Goal: Navigation & Orientation: Find specific page/section

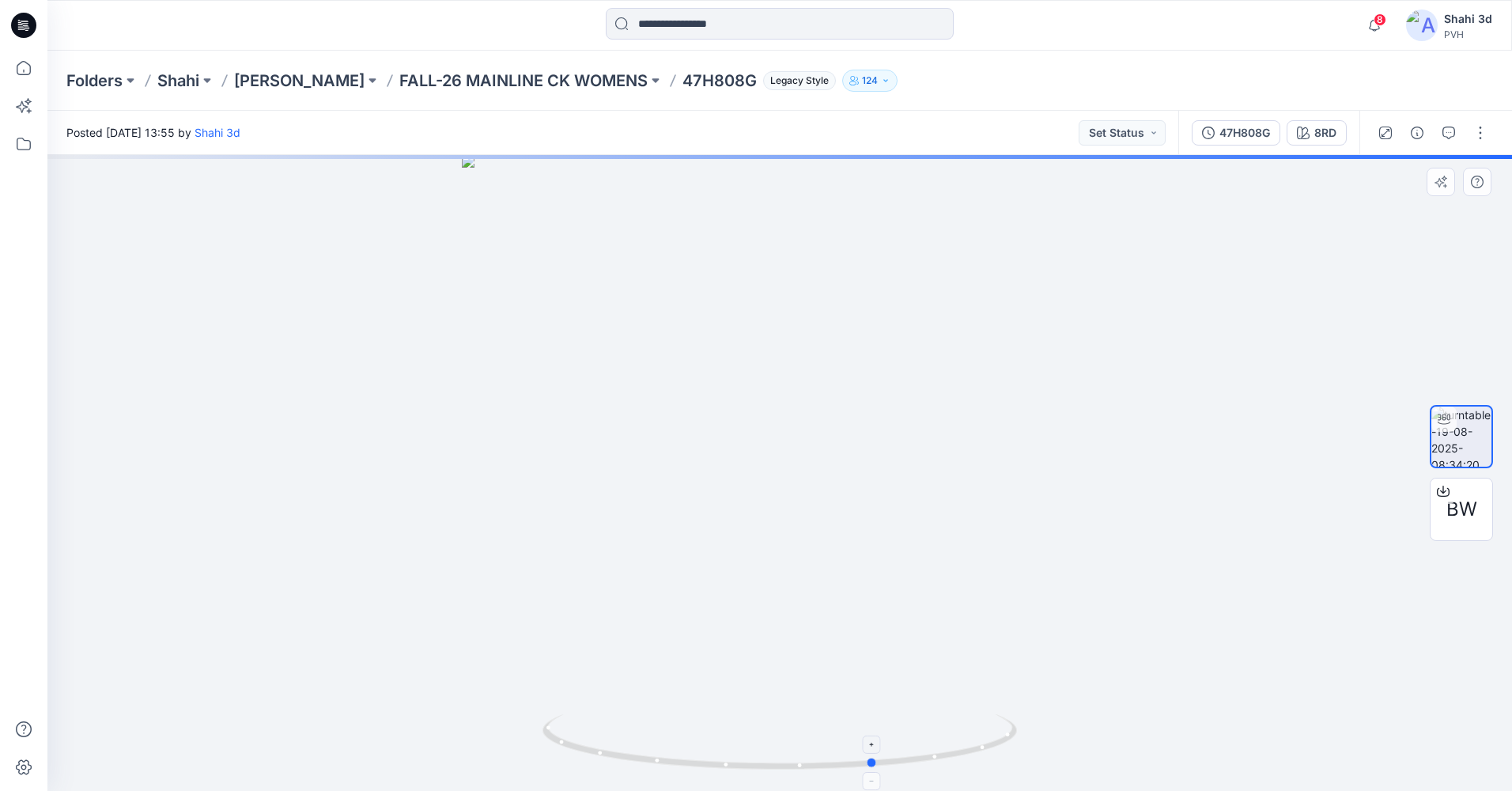
drag, startPoint x: 986, startPoint y: 747, endPoint x: 557, endPoint y: 752, distance: 429.0
click at [631, 752] on icon at bounding box center [782, 743] width 479 height 59
drag, startPoint x: 984, startPoint y: 754, endPoint x: 930, endPoint y: 764, distance: 54.9
click at [930, 764] on icon at bounding box center [782, 743] width 479 height 59
click at [517, 78] on p "FALL-26 MAINLINE CK WOMENS" at bounding box center [523, 80] width 249 height 22
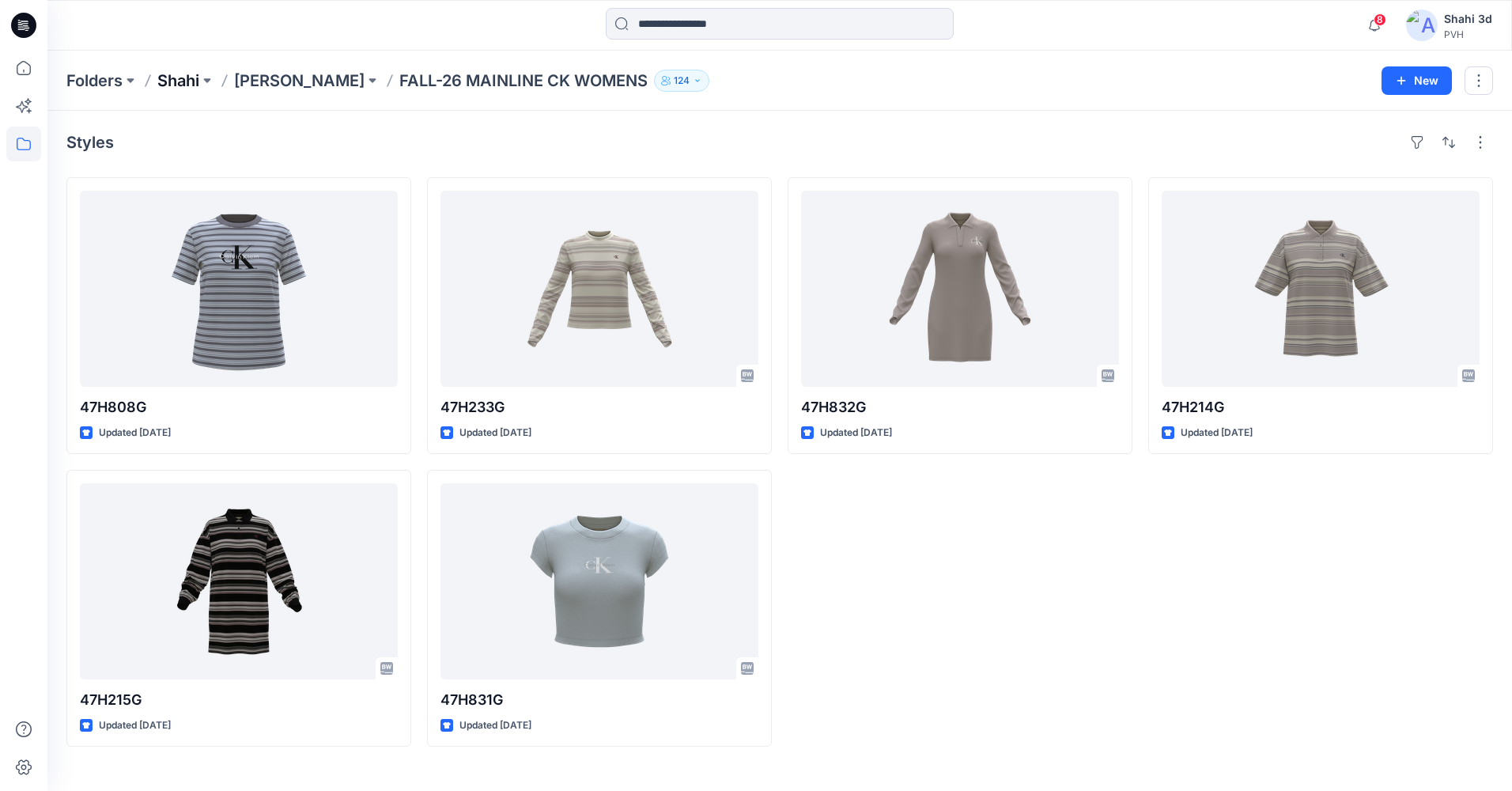
click at [185, 79] on p "Shahi" at bounding box center [178, 80] width 42 height 22
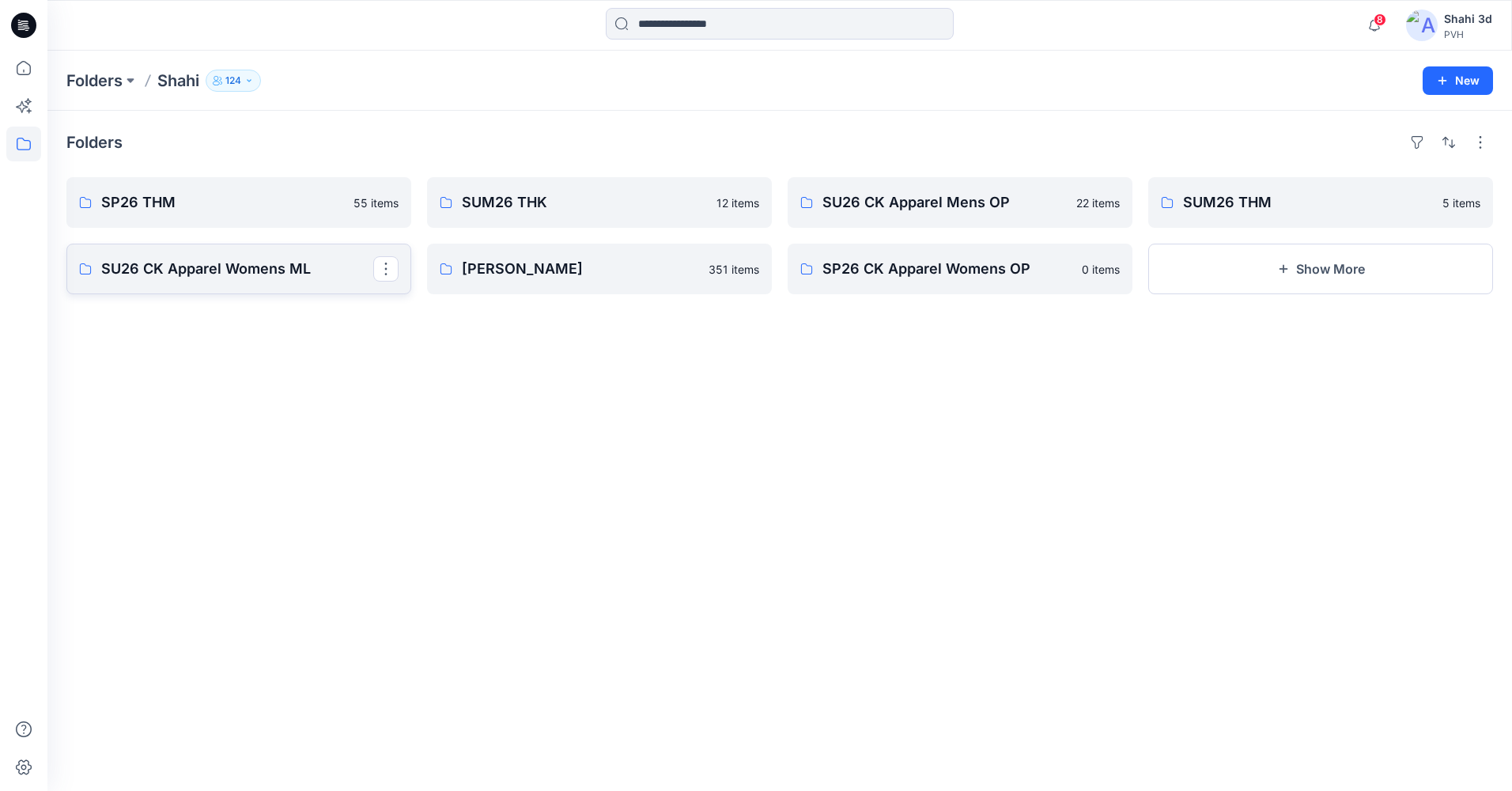
click at [225, 276] on p "SU26 CK Apparel Womens ML" at bounding box center [237, 269] width 272 height 22
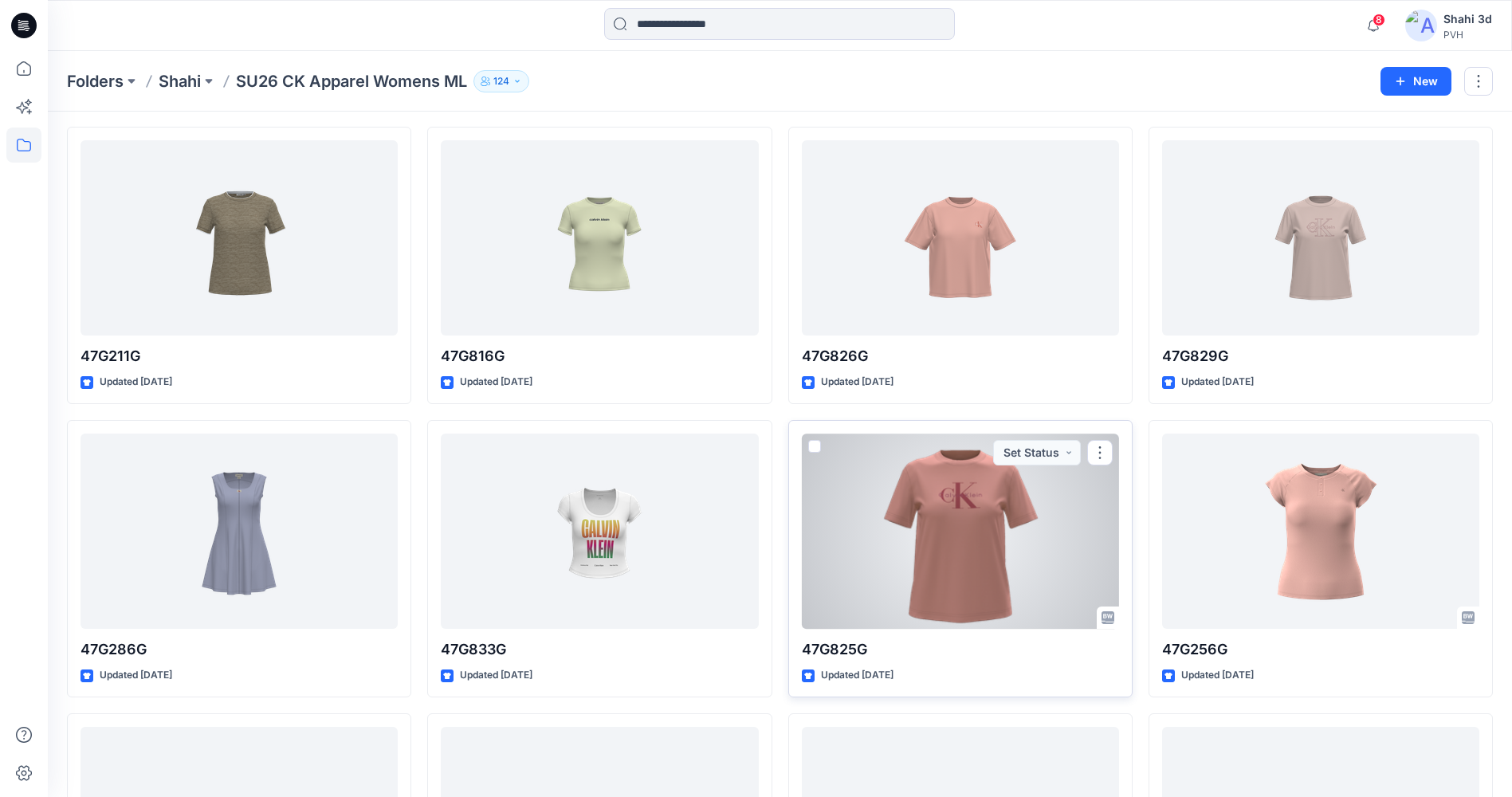
scroll to position [80, 0]
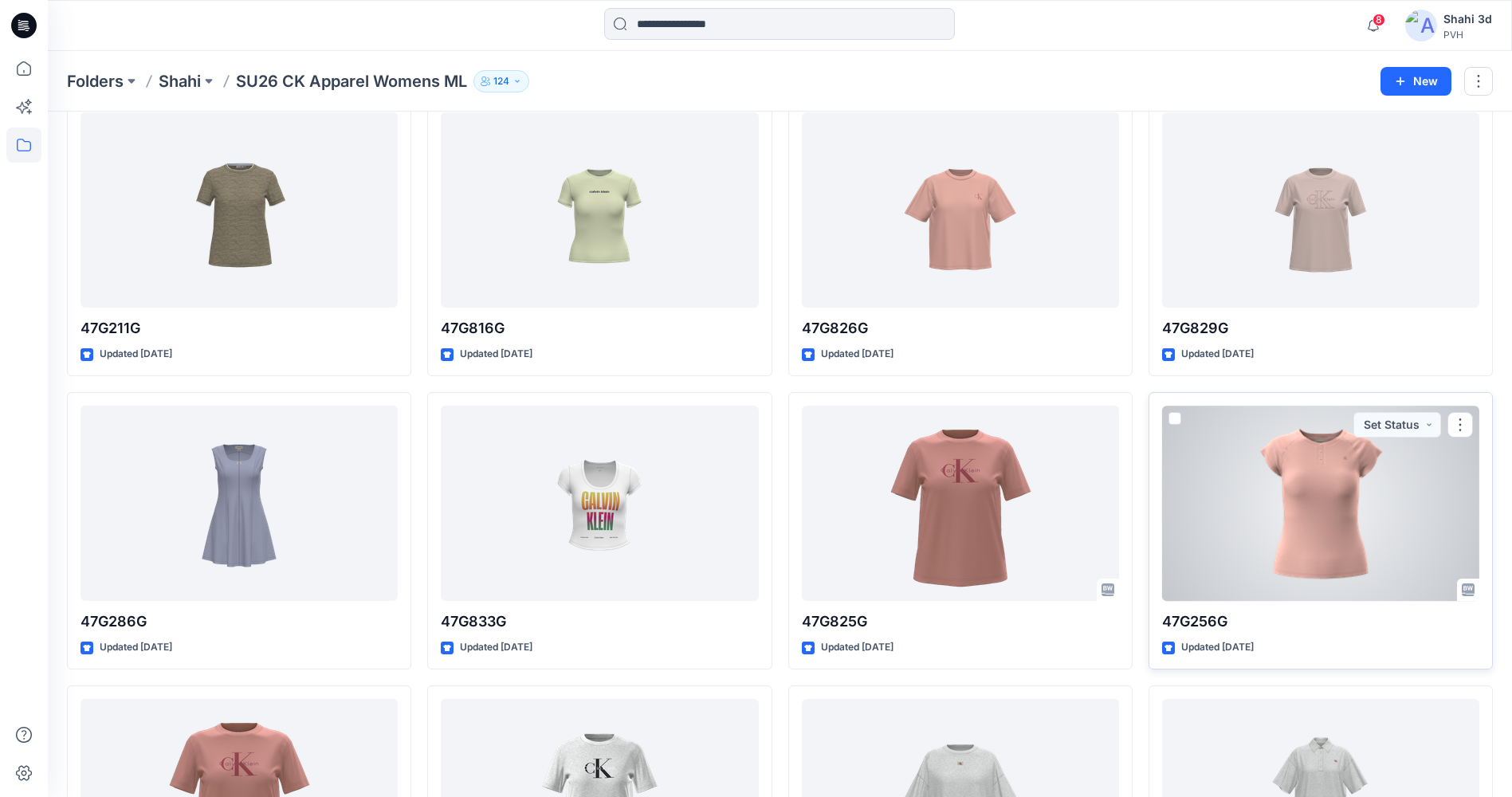
click at [1352, 513] on div at bounding box center [1320, 503] width 317 height 195
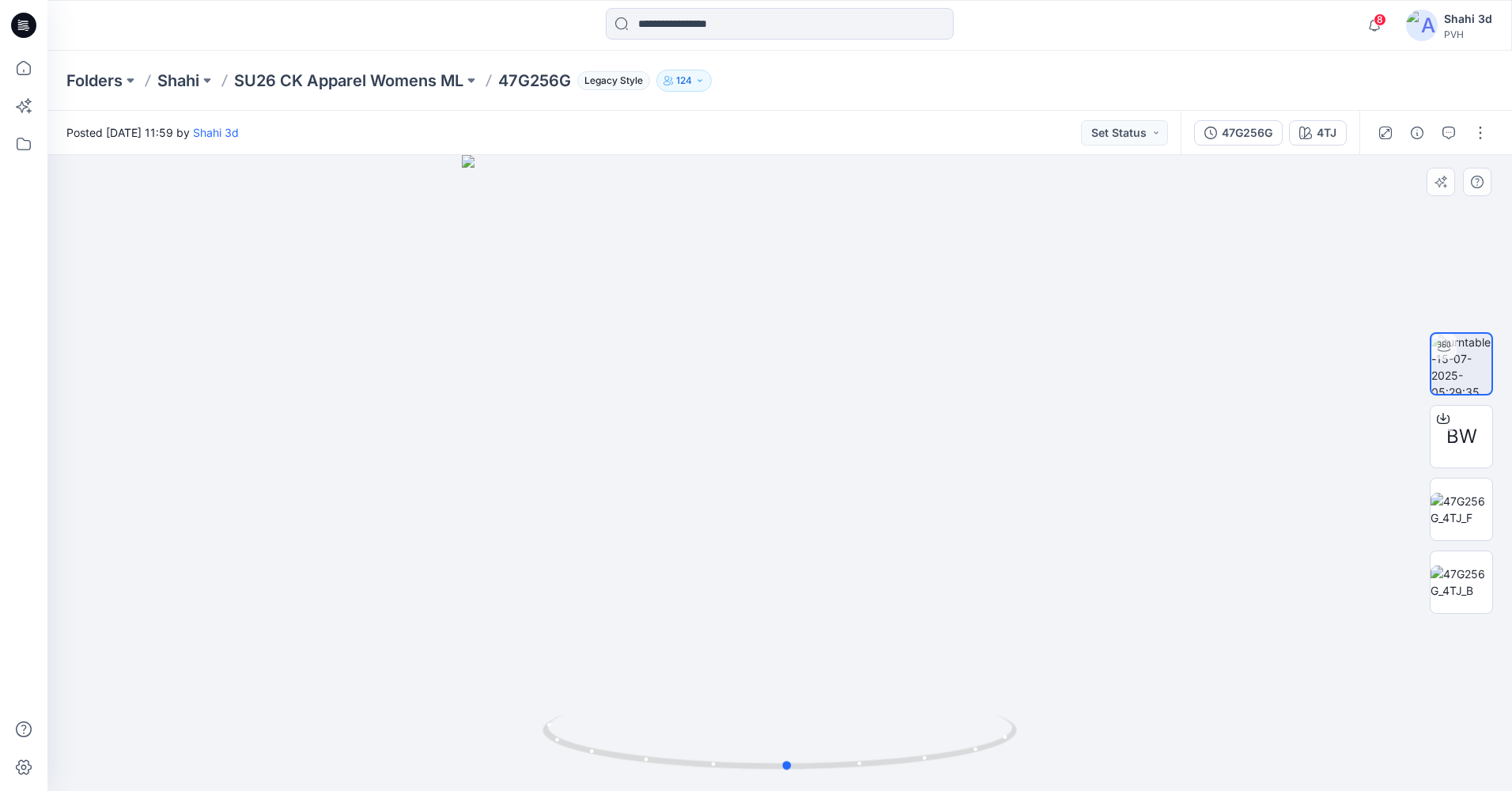
drag, startPoint x: 941, startPoint y: 536, endPoint x: 949, endPoint y: 533, distance: 8.5
click at [949, 533] on div at bounding box center [780, 472] width 1465 height 635
drag, startPoint x: 980, startPoint y: 464, endPoint x: 1136, endPoint y: 429, distance: 159.9
click at [1135, 430] on div at bounding box center [780, 472] width 1465 height 635
drag, startPoint x: 948, startPoint y: 457, endPoint x: 1034, endPoint y: 442, distance: 87.3
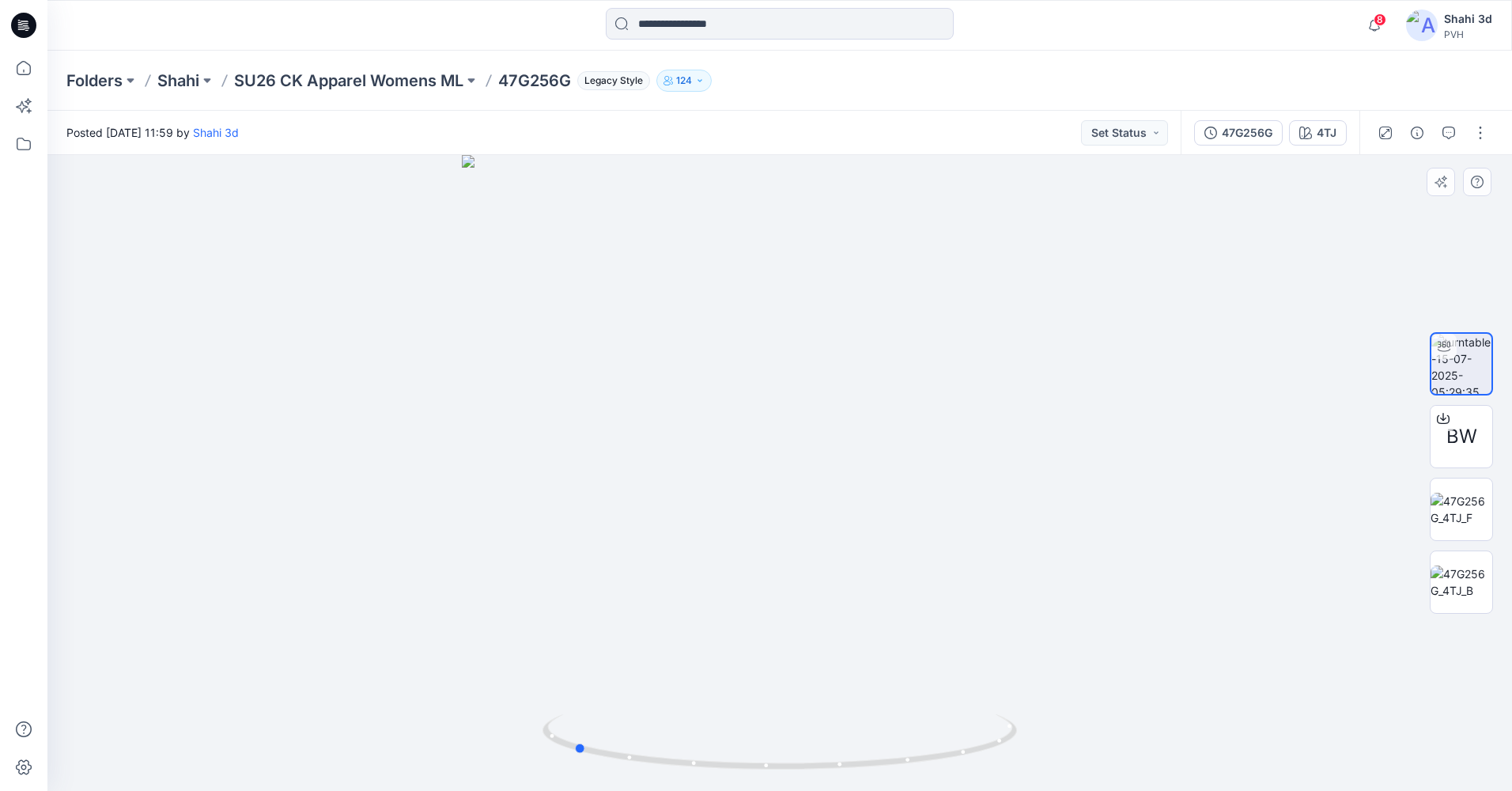
click at [1034, 442] on div at bounding box center [780, 472] width 1465 height 635
drag, startPoint x: 1048, startPoint y: 428, endPoint x: 866, endPoint y: 430, distance: 182.0
click at [866, 430] on img at bounding box center [780, 469] width 654 height 644
drag, startPoint x: 987, startPoint y: 755, endPoint x: 750, endPoint y: 752, distance: 237.0
click at [750, 752] on icon at bounding box center [782, 743] width 479 height 59
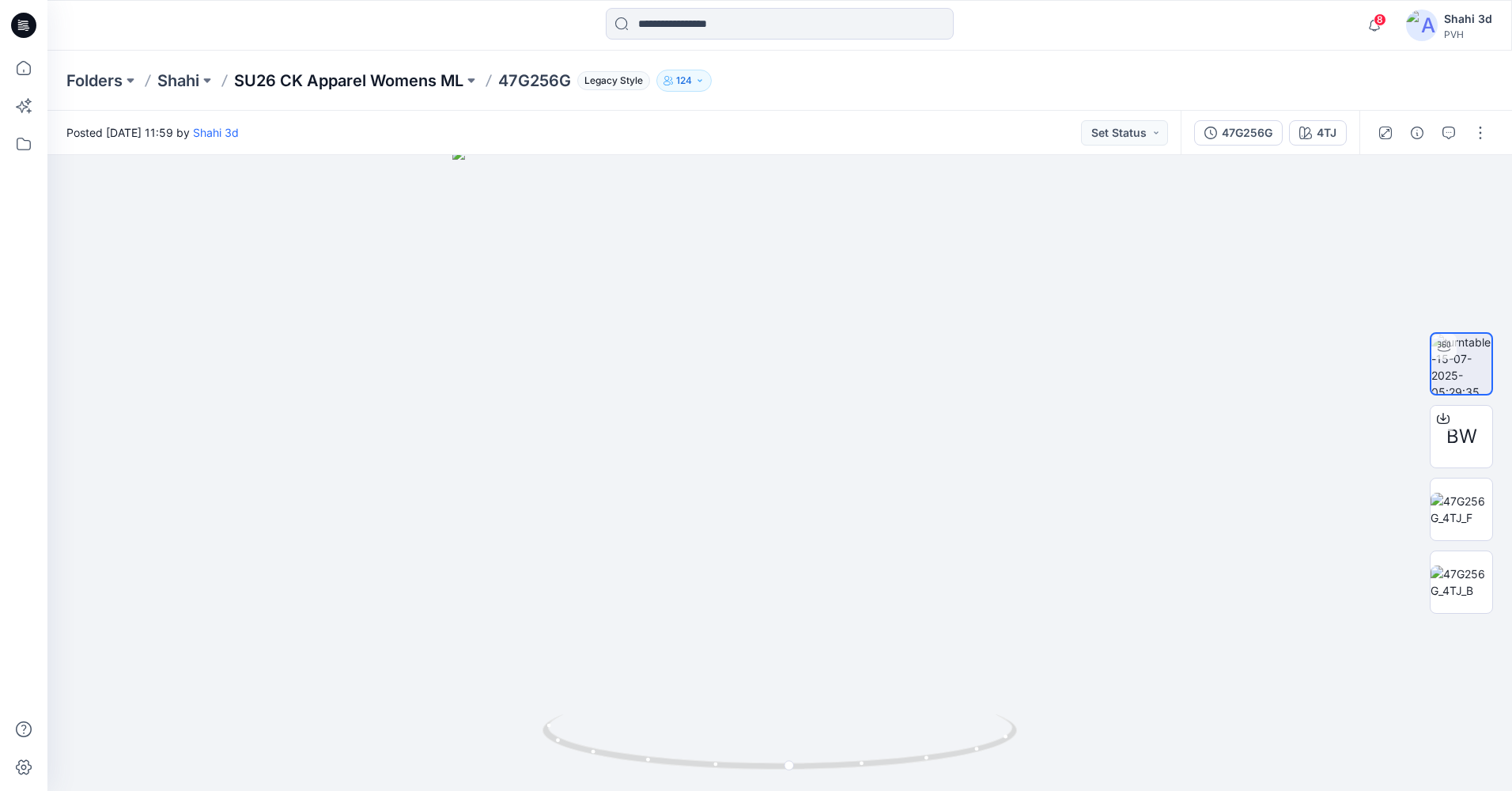
click at [329, 90] on p "SU26 CK Apparel Womens ML" at bounding box center [348, 80] width 229 height 22
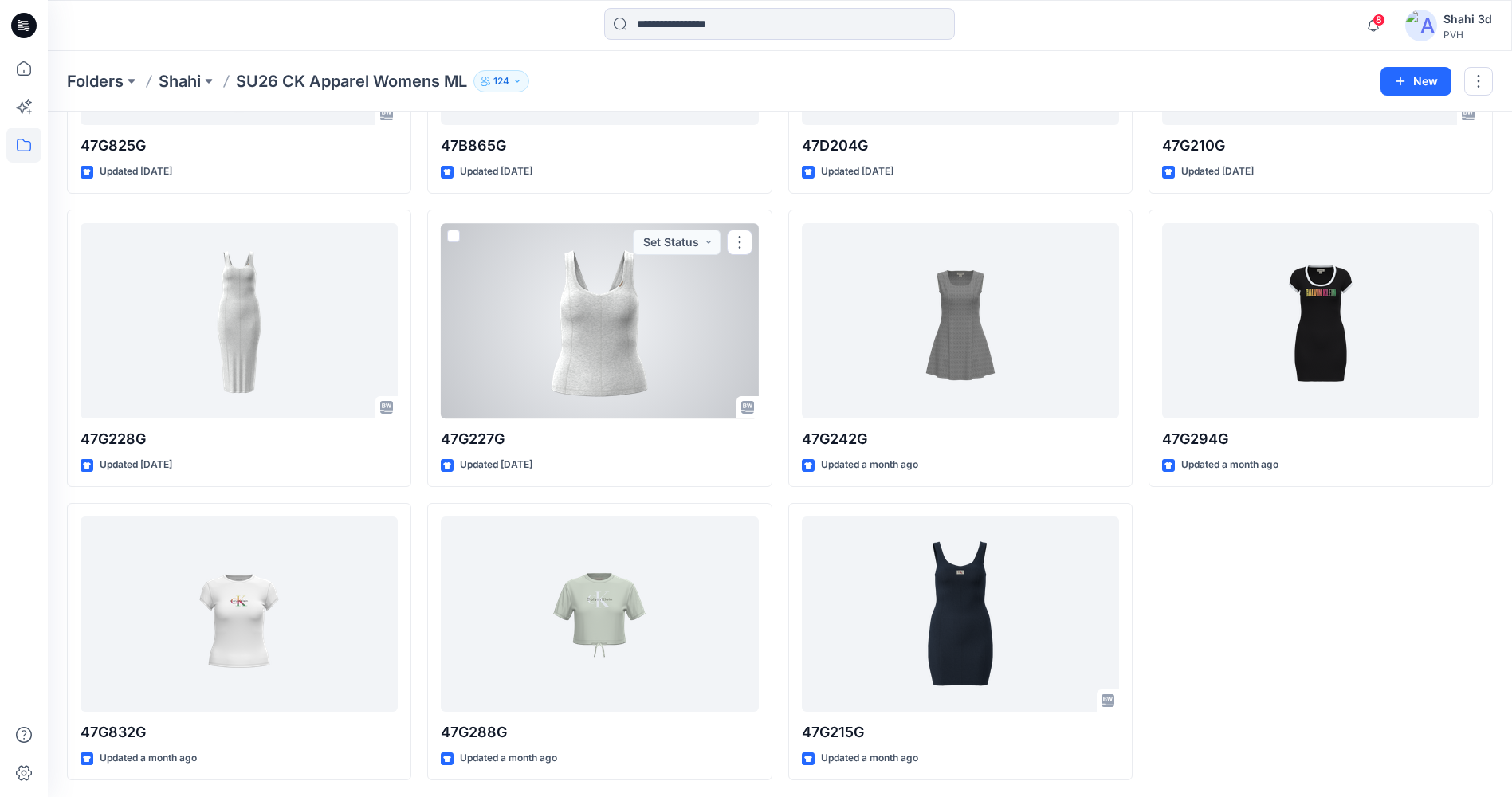
scroll to position [851, 0]
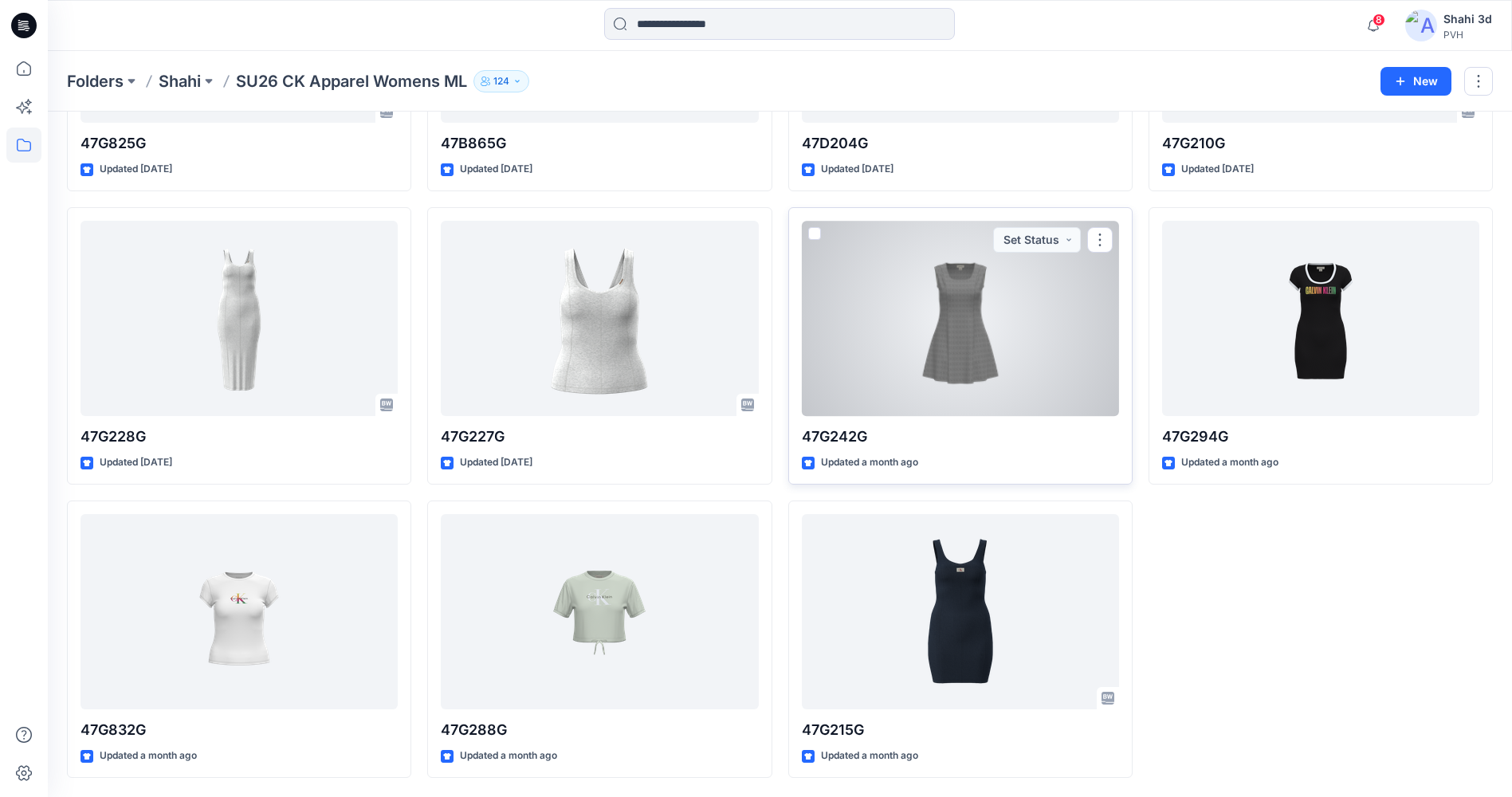
click at [1014, 333] on div at bounding box center [960, 318] width 317 height 195
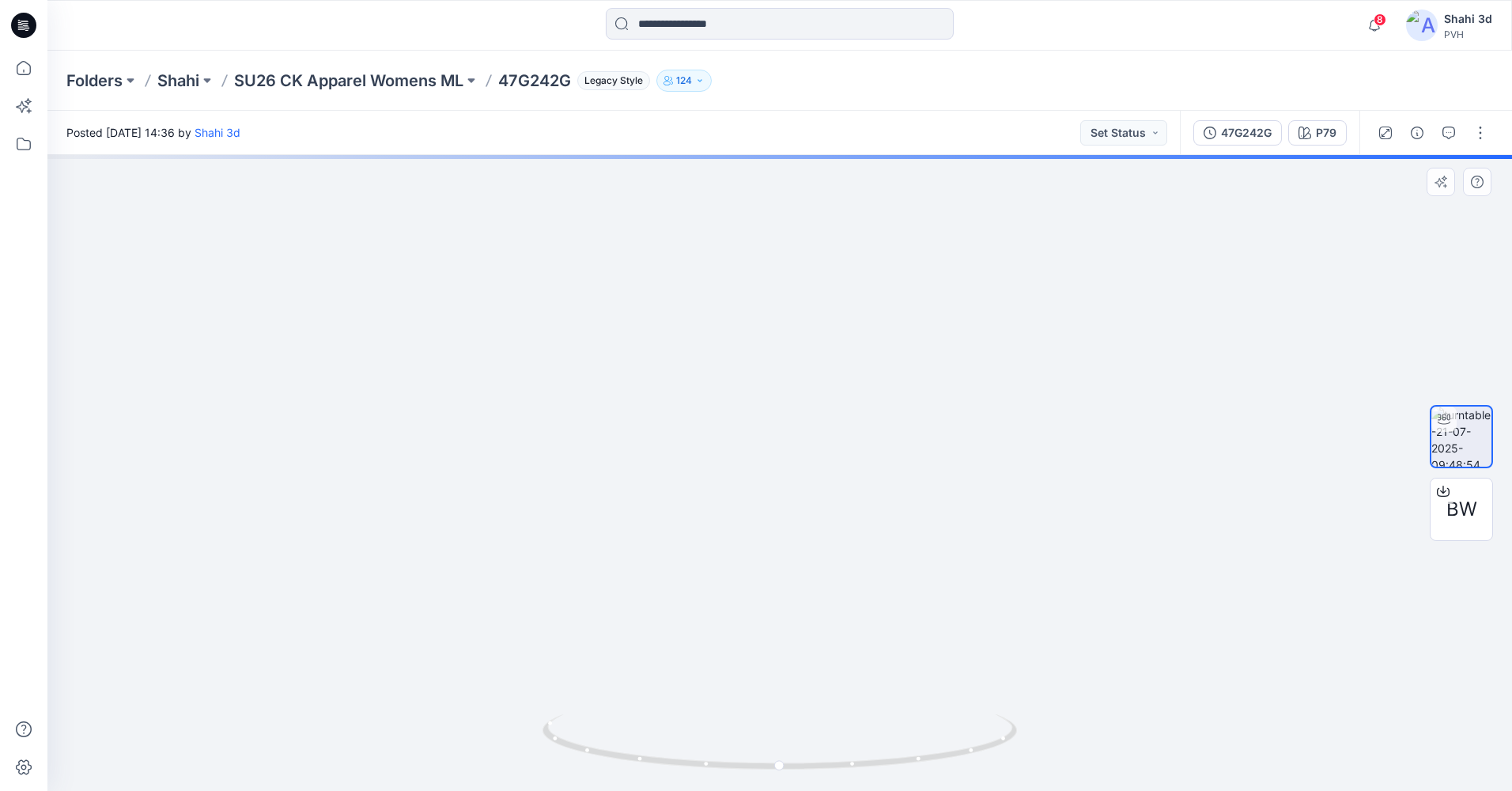
drag, startPoint x: 932, startPoint y: 659, endPoint x: 895, endPoint y: 354, distance: 307.2
drag, startPoint x: 872, startPoint y: 609, endPoint x: 878, endPoint y: 265, distance: 344.1
drag, startPoint x: 861, startPoint y: 410, endPoint x: 871, endPoint y: 82, distance: 328.2
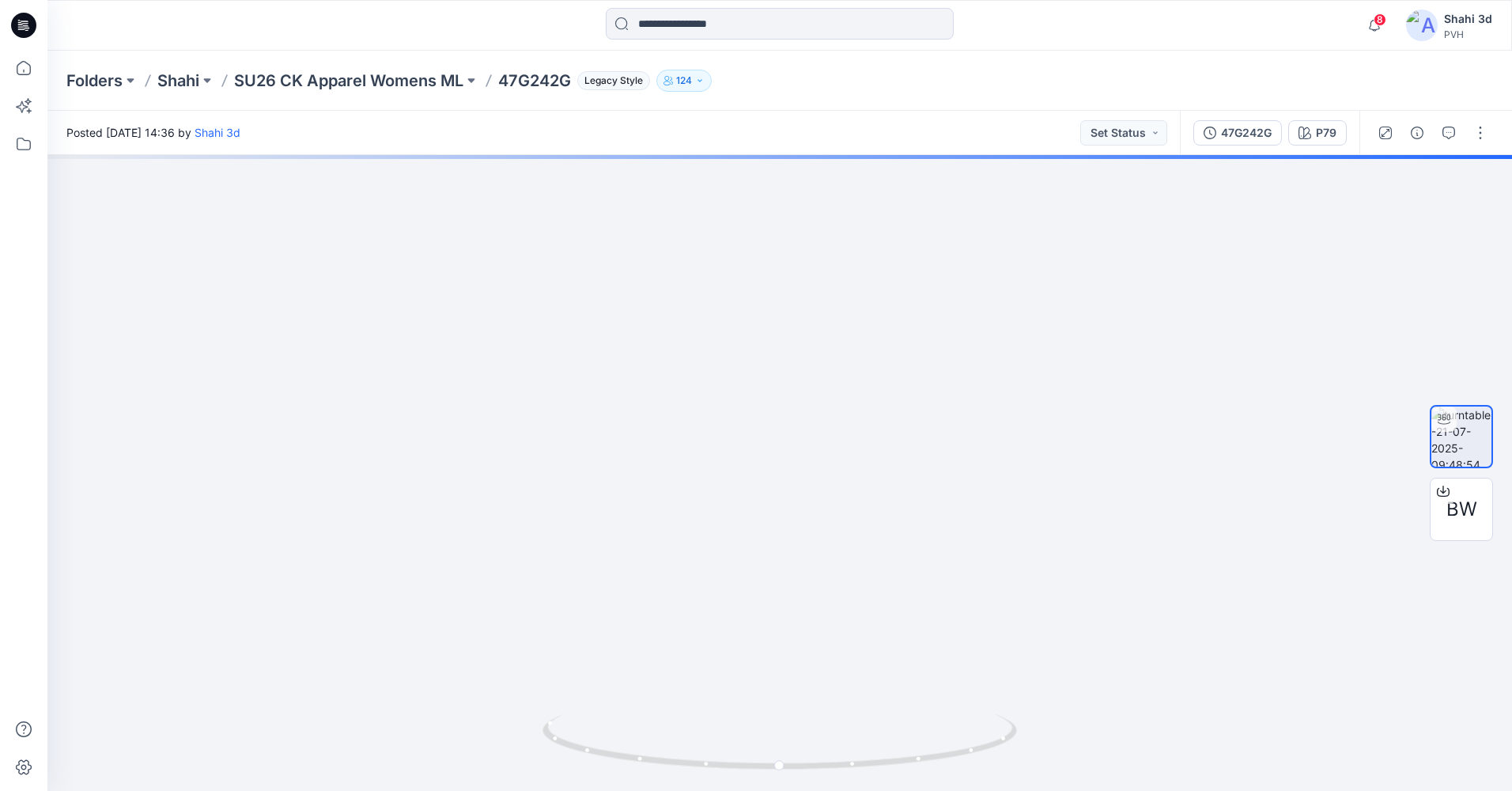
click at [871, 82] on div "Folders Shahi SU26 CK Apparel Womens ML 47G242G Legacy Style 124 Posted [DATE] …" at bounding box center [780, 420] width 1465 height 740
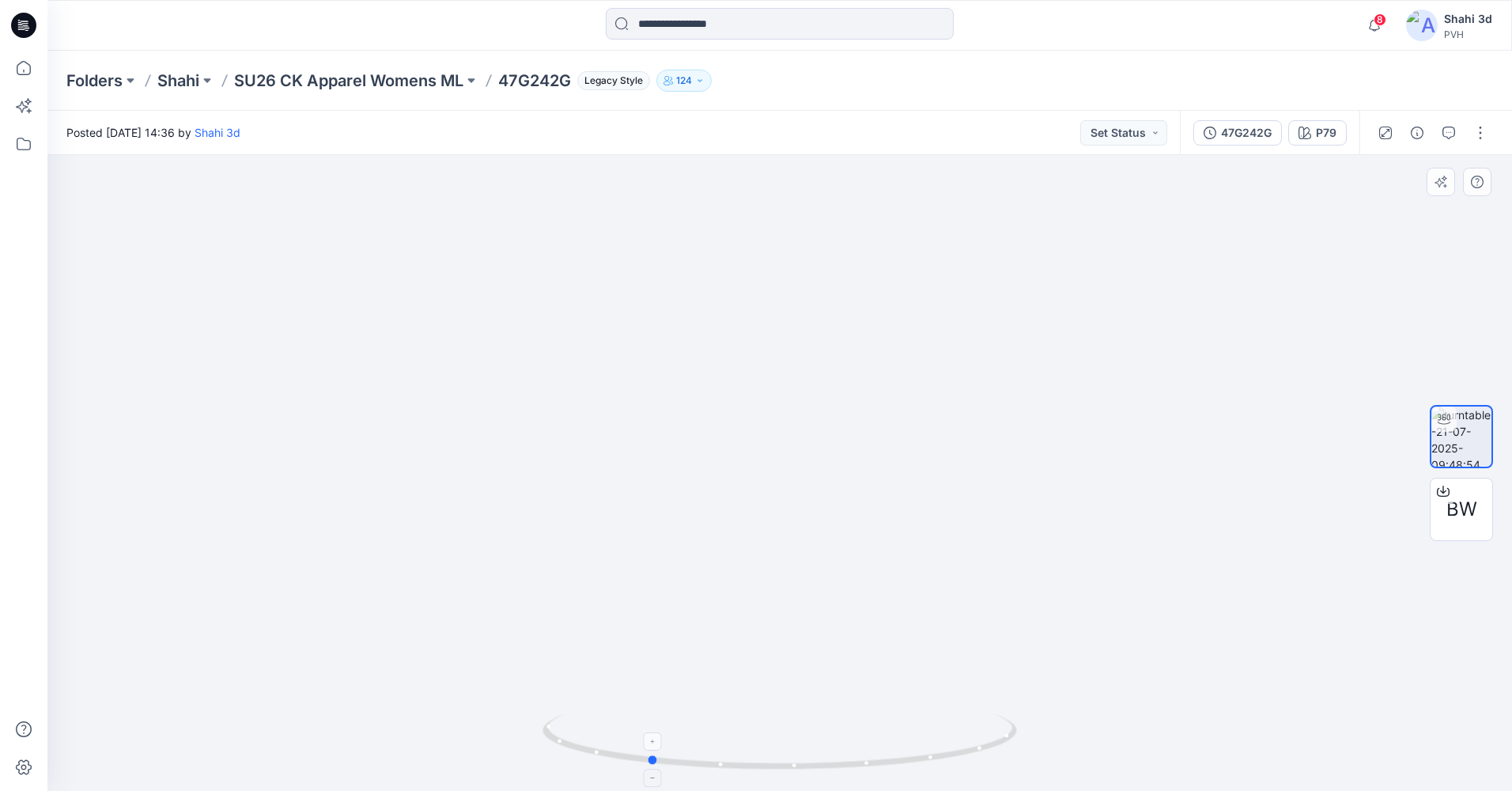
drag, startPoint x: 953, startPoint y: 761, endPoint x: 822, endPoint y: 761, distance: 131.0
click at [822, 761] on icon at bounding box center [782, 743] width 479 height 59
drag, startPoint x: 925, startPoint y: 476, endPoint x: 808, endPoint y: 480, distance: 117.1
click at [808, 480] on div at bounding box center [780, 472] width 1465 height 635
drag, startPoint x: 917, startPoint y: 505, endPoint x: 820, endPoint y: 519, distance: 98.0
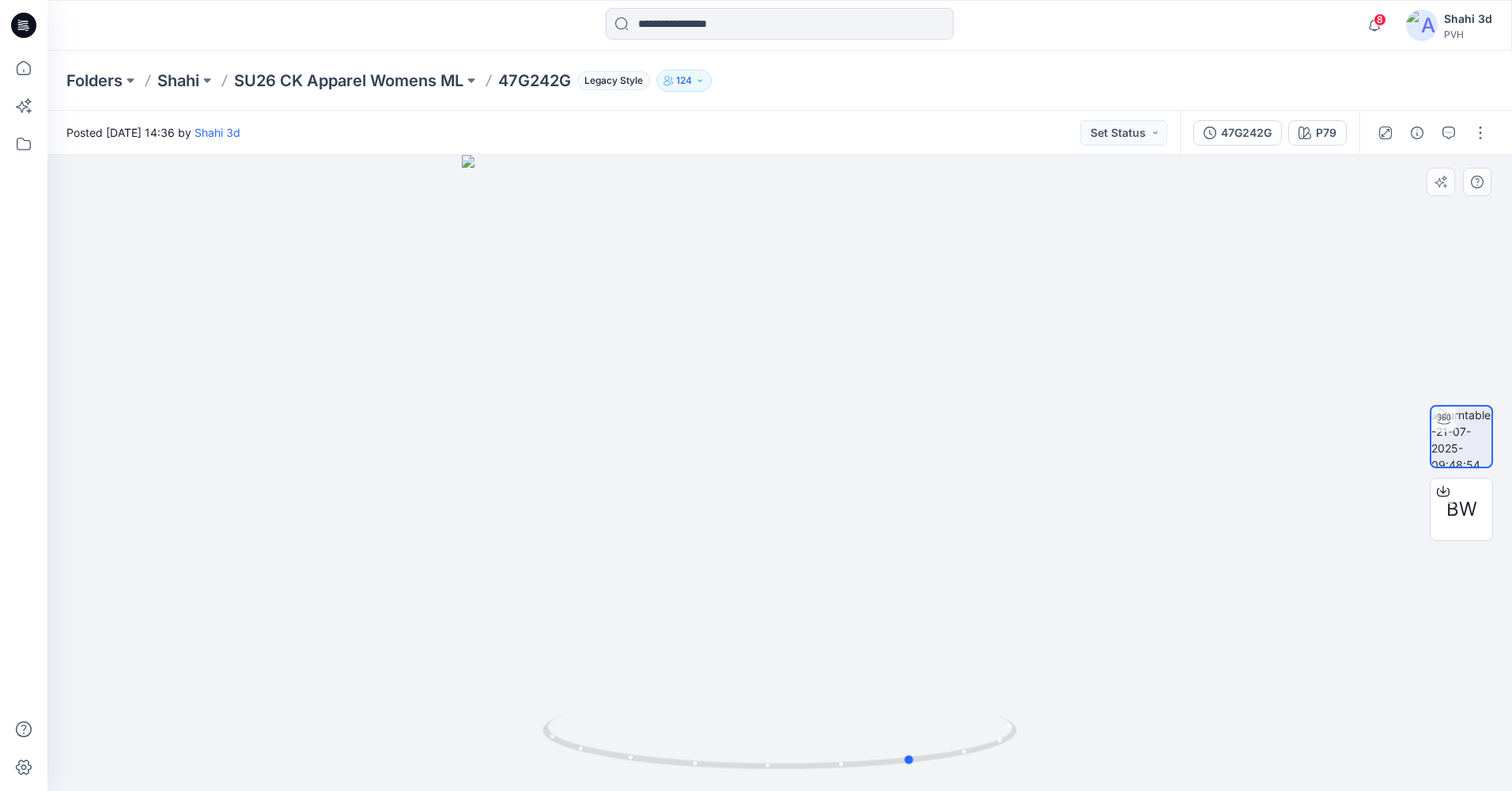
click at [821, 519] on div at bounding box center [780, 472] width 1465 height 635
drag, startPoint x: 937, startPoint y: 525, endPoint x: 866, endPoint y: 521, distance: 71.1
click at [866, 527] on div at bounding box center [780, 472] width 1465 height 635
drag, startPoint x: 965, startPoint y: 515, endPoint x: 934, endPoint y: 510, distance: 31.4
click at [936, 520] on div at bounding box center [780, 472] width 1465 height 635
